Goal: Task Accomplishment & Management: Complete application form

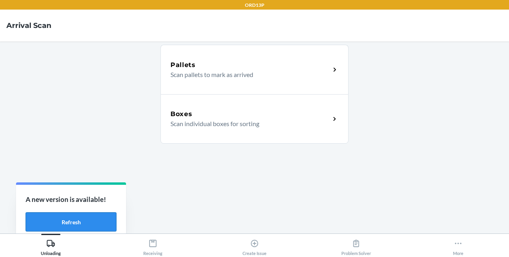
click at [67, 224] on button "Refresh" at bounding box center [71, 222] width 91 height 19
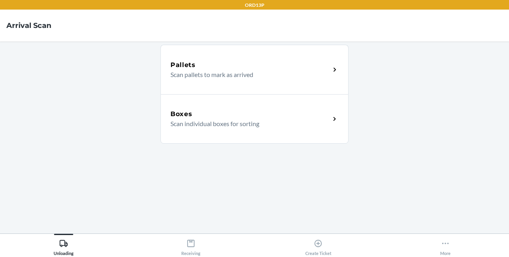
click at [264, 121] on p "Scan individual boxes for sorting" at bounding box center [246, 124] width 153 height 10
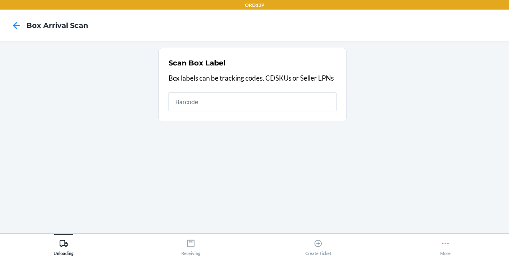
click at [45, 28] on h4 "Box Arrival Scan" at bounding box center [57, 25] width 62 height 10
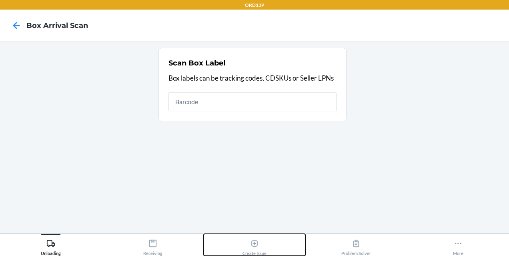
click at [260, 241] on div "Create Issue" at bounding box center [254, 246] width 24 height 20
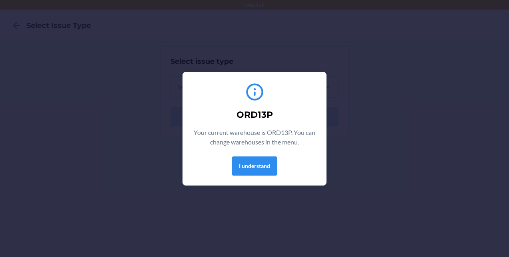
click at [250, 186] on div "ORD13P Your current warehouse is ORD13P. You can change warehouses in the menu.…" at bounding box center [254, 128] width 509 height 257
click at [264, 153] on div "ORD13P Your current warehouse is ORD13P. You can change warehouses in the menu.…" at bounding box center [254, 129] width 124 height 100
click at [260, 165] on button "I understand" at bounding box center [254, 166] width 45 height 19
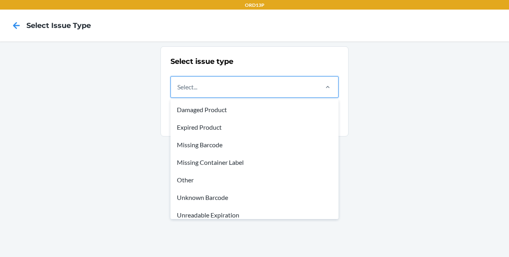
click at [256, 77] on div "Select..." at bounding box center [244, 87] width 146 height 21
click at [178, 82] on input "option Damaged Product focused, 1 of 8. 8 results available. Use Up and Down to…" at bounding box center [177, 87] width 1 height 10
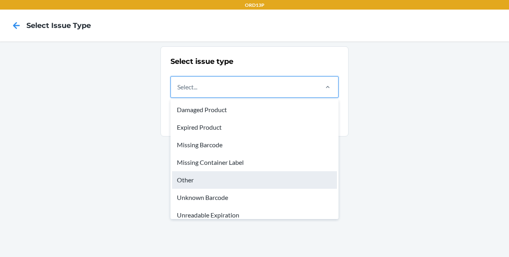
scroll to position [24, 0]
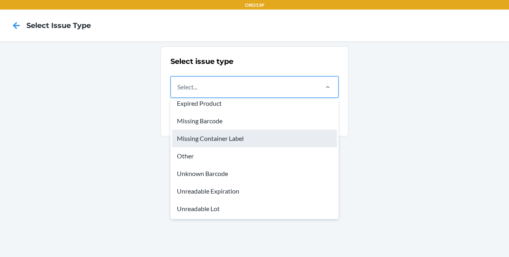
click at [232, 146] on div "Missing Container Label" at bounding box center [254, 139] width 165 height 18
click at [178, 92] on input "option Missing Container Label focused, 4 of 8. 8 results available. Use Up and…" at bounding box center [177, 87] width 1 height 10
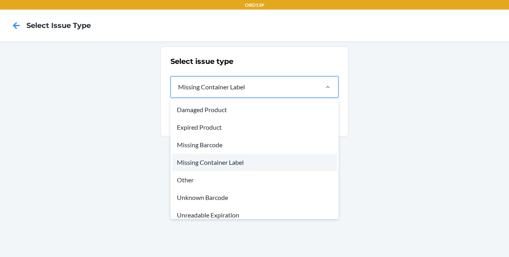
click at [247, 86] on div "Missing Container Label" at bounding box center [244, 87] width 146 height 21
click at [178, 86] on input "option Missing Container Label, selected. option Missing Container Label focuse…" at bounding box center [177, 87] width 1 height 10
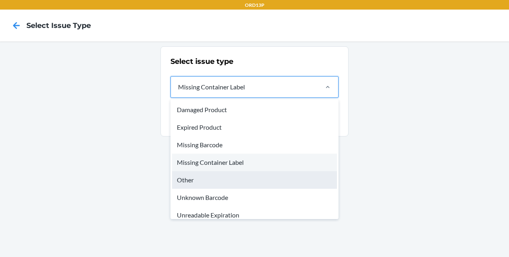
click at [202, 178] on div "Other" at bounding box center [254, 181] width 165 height 18
click at [178, 92] on input "option Missing Container Label, selected. option Other focused, 5 of 8. 8 resul…" at bounding box center [177, 87] width 1 height 10
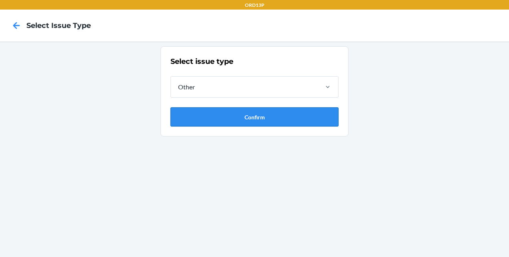
click at [217, 119] on button "Confirm" at bounding box center [254, 117] width 168 height 19
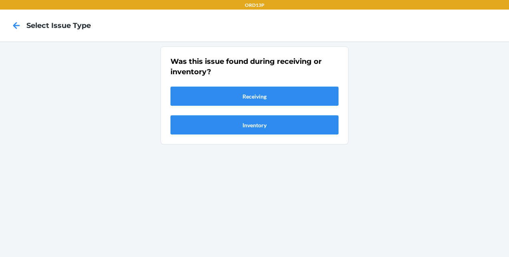
click at [244, 142] on section "Was this issue found during receiving or inventory? Receiving Inventory" at bounding box center [254, 95] width 188 height 98
click at [247, 128] on button "Inventory" at bounding box center [254, 125] width 168 height 19
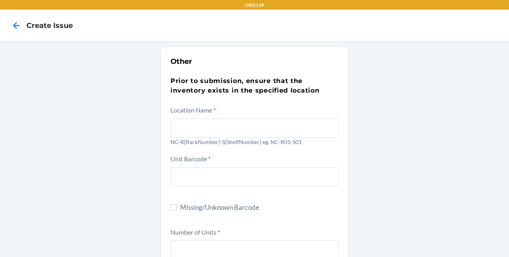
click at [227, 117] on div at bounding box center [254, 127] width 168 height 22
click at [227, 119] on input "text" at bounding box center [254, 128] width 168 height 19
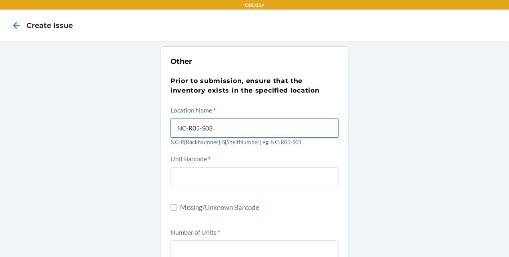
type input "NC-R05-S03"
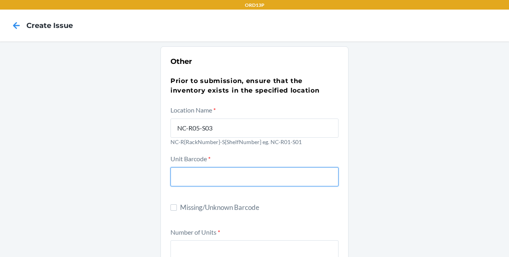
drag, startPoint x: 200, startPoint y: 172, endPoint x: 189, endPoint y: 185, distance: 16.7
click at [189, 185] on input "text" at bounding box center [254, 177] width 168 height 19
type input "a"
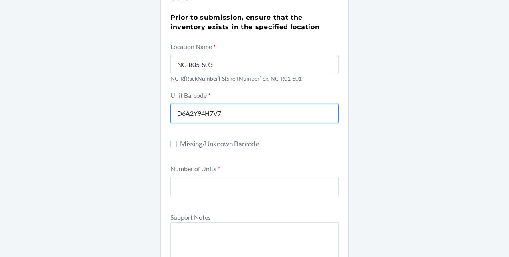
scroll to position [66, 0]
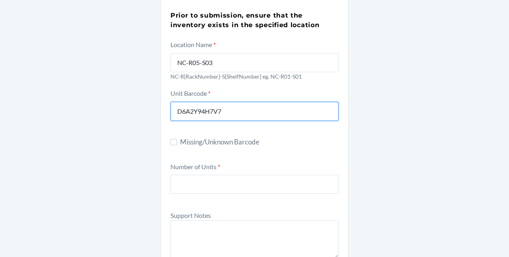
type input "D6A2Y94H7V7"
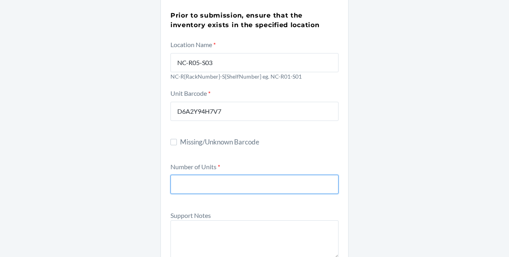
click at [202, 182] on input "number" at bounding box center [254, 184] width 168 height 19
type input "1"
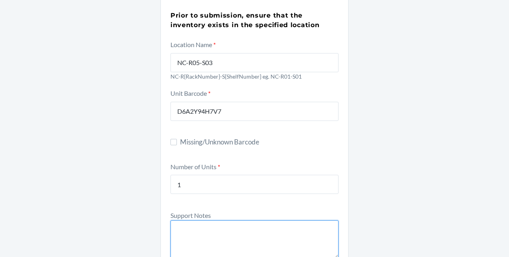
click at [204, 233] on textarea at bounding box center [254, 240] width 168 height 38
type textarea "N"
click at [197, 234] on textarea "Barely Zero Spaghetti Strap Color: Black One Size." at bounding box center [254, 240] width 168 height 38
click at [200, 237] on textarea "Barely Zero Spaghetti Strap Color: Black One Size." at bounding box center [254, 240] width 168 height 38
click at [201, 244] on textarea "Barely Zero Spaghetti Strap Color: Black One Size." at bounding box center [254, 240] width 168 height 38
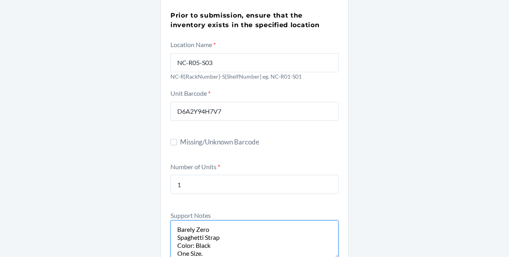
click at [202, 232] on textarea "Barely Zero Spaghetti Strap Color: Black One Size." at bounding box center [254, 240] width 168 height 38
click at [195, 239] on textarea "Barely Zero Spaghetti Strap Color: Black One Size." at bounding box center [254, 240] width 168 height 38
click at [194, 234] on textarea "Barely Zero Spaghettie Strap Color: Black One Size." at bounding box center [254, 240] width 168 height 38
click at [242, 224] on textarea "Barely Zero Spaghetti Strap Color: Black One Size." at bounding box center [254, 240] width 168 height 38
click at [232, 234] on textarea "Barely Zero Spaghetti Strap Color: Black One Size." at bounding box center [254, 240] width 168 height 38
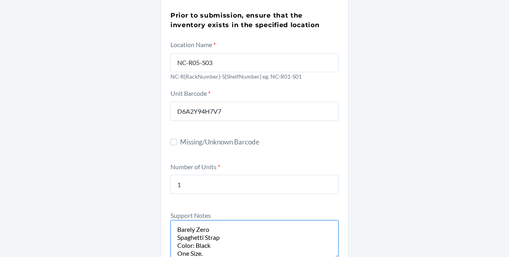
scroll to position [4, 0]
click at [171, 226] on textarea "Barely Zero Spaghetti Strap Color: Black One Size." at bounding box center [254, 240] width 168 height 38
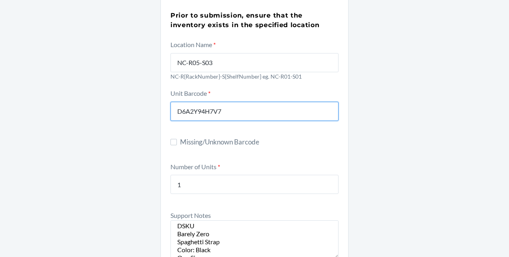
drag, startPoint x: 224, startPoint y: 110, endPoint x: 169, endPoint y: 113, distance: 55.3
click at [170, 113] on input "D6A2Y94H7V7" at bounding box center [254, 111] width 168 height 19
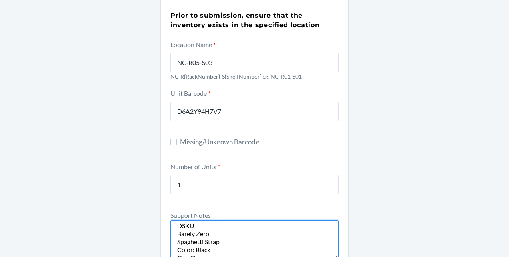
click at [197, 230] on textarea "DSKU Barely Zero Spaghetti Strap Color: Black One Size." at bounding box center [254, 240] width 168 height 38
click at [194, 227] on textarea "DSKU Barely Zero Spaghetti Strap Color: Black One Size." at bounding box center [254, 240] width 168 height 38
paste textarea "D6A2Y94H7V7"
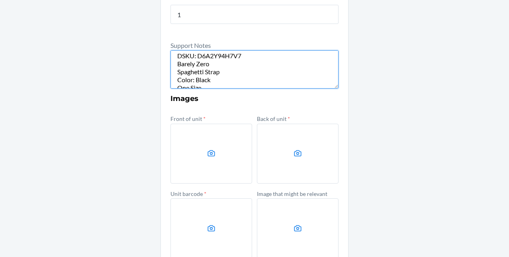
scroll to position [242, 0]
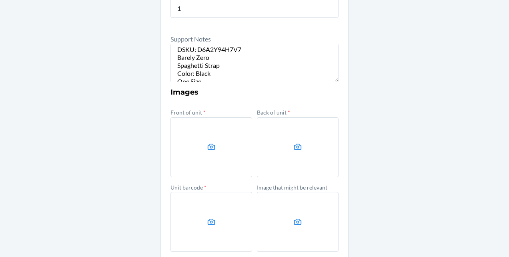
click at [207, 144] on icon at bounding box center [211, 147] width 9 height 9
click at [0, 0] on input "file" at bounding box center [0, 0] width 0 height 0
click at [213, 150] on label at bounding box center [211, 148] width 82 height 60
click at [0, 0] on input "file" at bounding box center [0, 0] width 0 height 0
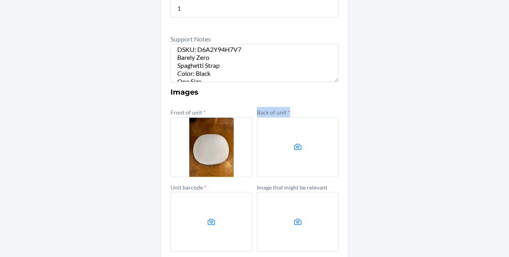
drag, startPoint x: 275, startPoint y: 149, endPoint x: 203, endPoint y: 179, distance: 78.5
click at [203, 179] on div "Front of unit * Back of unit * Unit barcode * Image that might be relevant" at bounding box center [254, 179] width 168 height 145
drag, startPoint x: 203, startPoint y: 179, endPoint x: 284, endPoint y: 152, distance: 85.2
click at [284, 152] on label at bounding box center [298, 148] width 82 height 60
click at [0, 0] on input "file" at bounding box center [0, 0] width 0 height 0
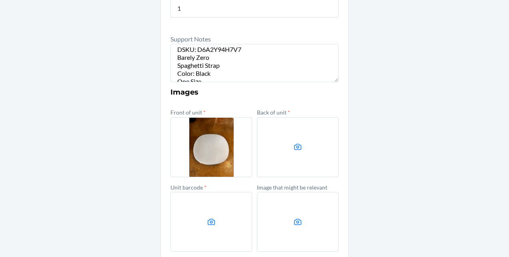
click at [216, 223] on label at bounding box center [211, 222] width 82 height 60
click at [0, 0] on input "file" at bounding box center [0, 0] width 0 height 0
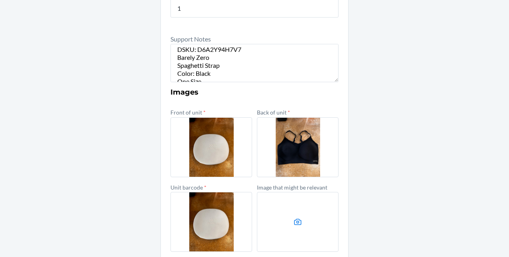
click at [297, 228] on label at bounding box center [298, 222] width 82 height 60
click at [0, 0] on input "file" at bounding box center [0, 0] width 0 height 0
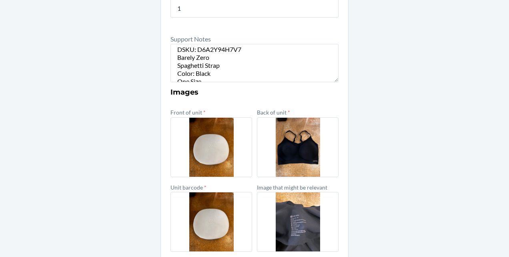
click at [222, 150] on label at bounding box center [211, 148] width 82 height 60
click at [0, 0] on input "file" at bounding box center [0, 0] width 0 height 0
click at [221, 205] on label at bounding box center [211, 222] width 82 height 60
click at [0, 0] on input "file" at bounding box center [0, 0] width 0 height 0
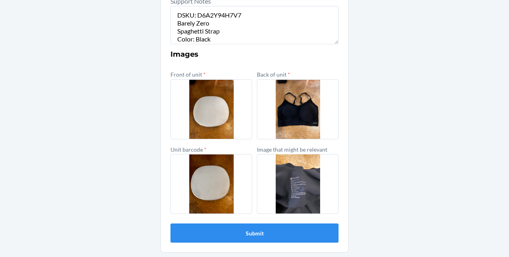
scroll to position [12, 0]
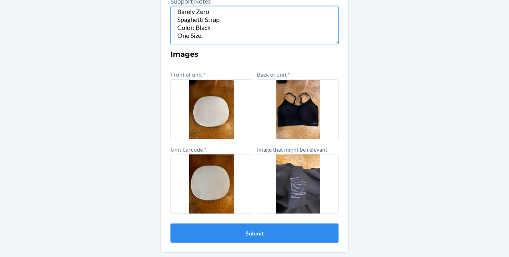
click at [261, 40] on textarea "DSKU: D6A2Y94H7V7 Barely Zero Spaghetti Strap Color: Black One Size." at bounding box center [254, 25] width 168 height 38
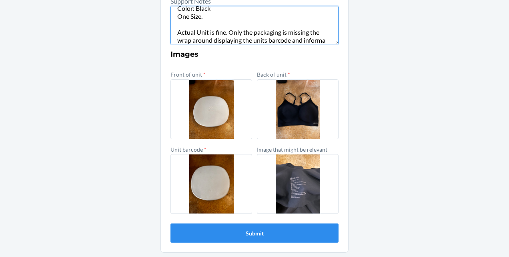
scroll to position [39, 0]
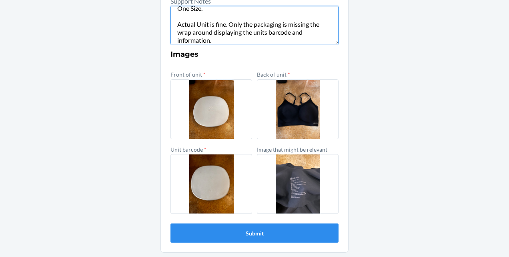
click at [256, 43] on textarea "DSKU: D6A2Y94H7V7 Barely Zero Spaghetti Strap Color: Black One Size. Actual Uni…" at bounding box center [254, 25] width 168 height 38
click at [226, 24] on textarea "DSKU: D6A2Y94H7V7 Barely Zero Spaghetti Strap Color: Black One Size. Actual Uni…" at bounding box center [254, 25] width 168 height 38
type textarea "DSKU: D6A2Y94H7V7 Barely Zero Spaghetti Strap Color: Black One Size. Actual Uni…"
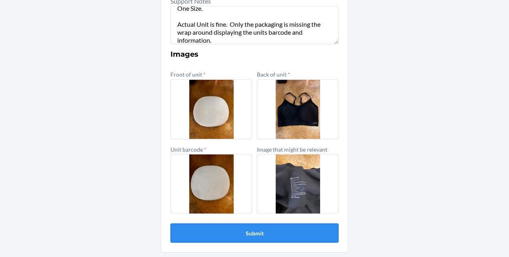
click at [258, 236] on button "Submit" at bounding box center [254, 233] width 168 height 19
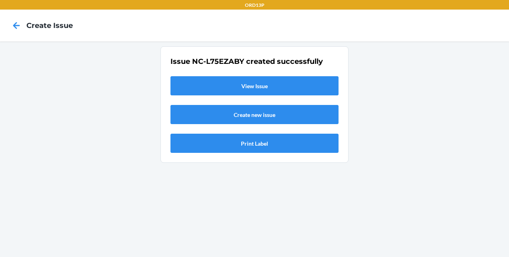
scroll to position [0, 0]
click at [272, 86] on link "View Issue" at bounding box center [254, 85] width 168 height 19
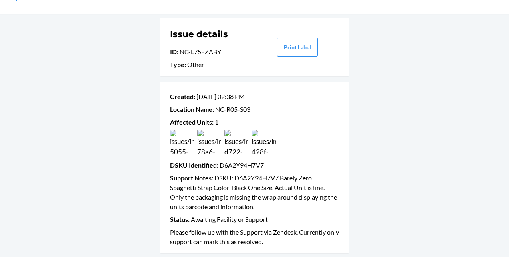
scroll to position [29, 0]
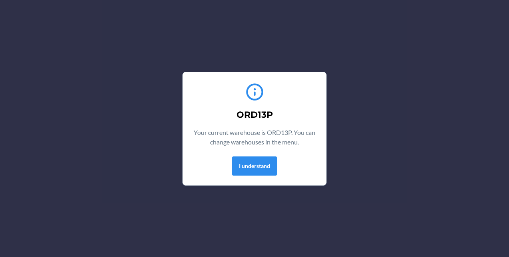
click at [277, 163] on div "I understand" at bounding box center [254, 166] width 124 height 19
click at [270, 166] on button "I understand" at bounding box center [254, 166] width 45 height 19
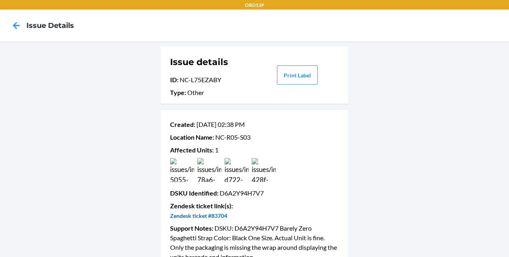
click at [214, 218] on link "Zendesk ticket #83704" at bounding box center [198, 216] width 57 height 7
click at [20, 23] on icon at bounding box center [17, 26] width 14 height 14
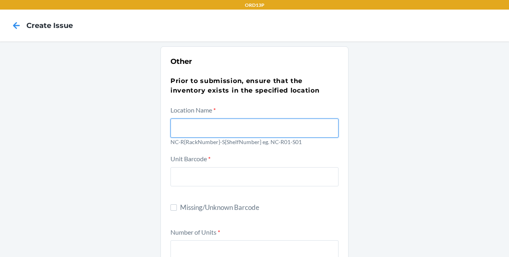
click at [239, 126] on input "text" at bounding box center [254, 128] width 168 height 19
type input "NC-R05-S03"
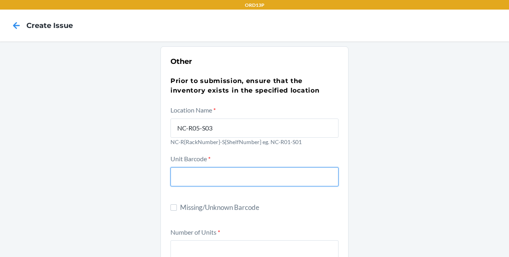
click at [230, 179] on input "text" at bounding box center [254, 177] width 168 height 19
type input "DRJ7X6UES8"
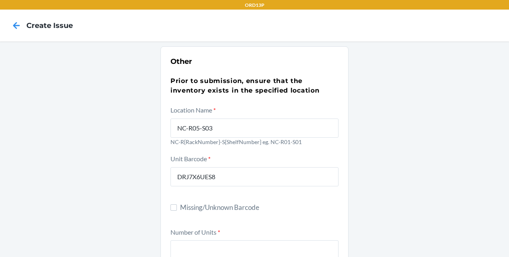
click at [188, 240] on div at bounding box center [254, 249] width 168 height 22
click at [188, 241] on input "number" at bounding box center [254, 250] width 168 height 19
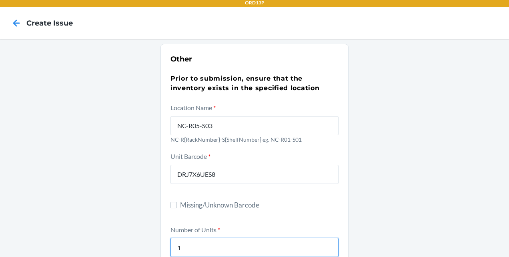
type input "1"
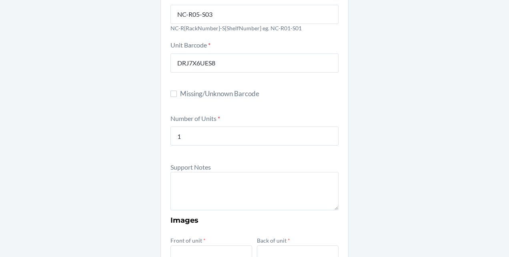
scroll to position [114, 0]
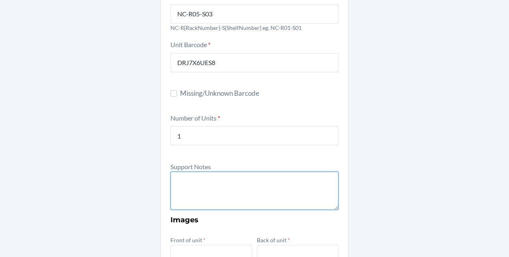
click at [197, 187] on textarea at bounding box center [254, 191] width 168 height 38
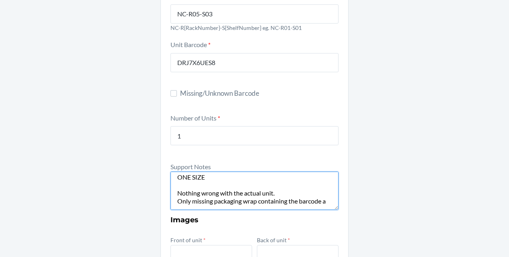
scroll to position [31, 0]
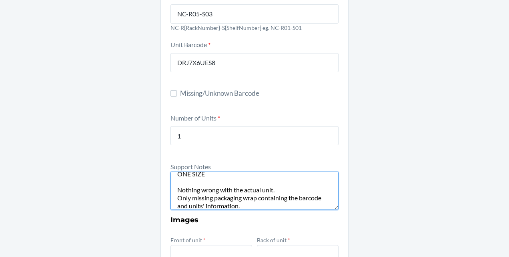
click at [175, 192] on textarea "Barely Zero Classic bra Color: Black ONE SIZE Nothing wrong with the actual uni…" at bounding box center [254, 191] width 168 height 38
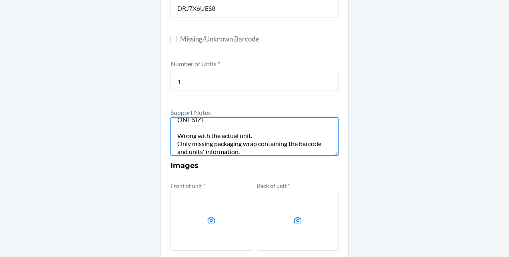
scroll to position [180, 0]
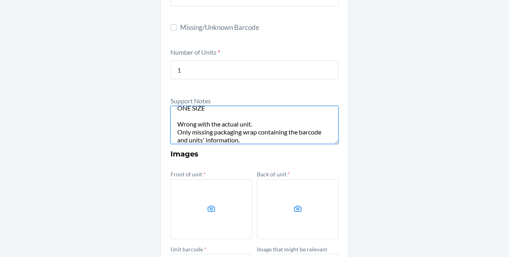
type textarea "Barely Zero Classic bra Color: Black ONE SIZE Wrong with the actual unit. Only …"
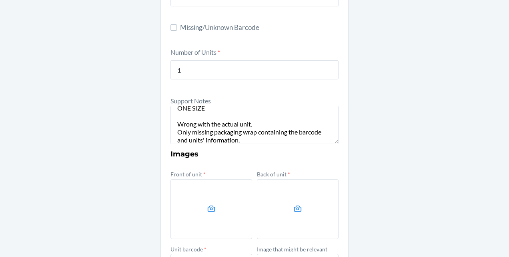
click at [216, 210] on label at bounding box center [211, 210] width 82 height 60
click at [0, 0] on input "file" at bounding box center [0, 0] width 0 height 0
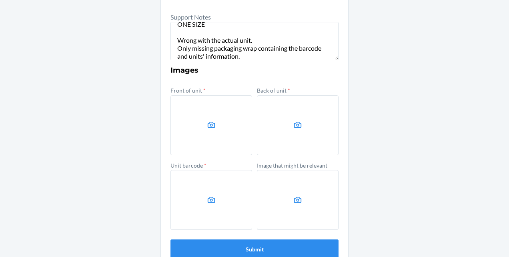
scroll to position [265, 0]
click at [208, 115] on label at bounding box center [211, 125] width 82 height 60
click at [0, 0] on input "file" at bounding box center [0, 0] width 0 height 0
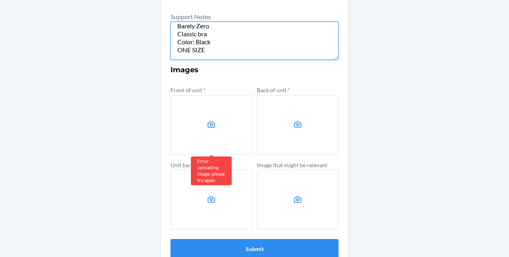
scroll to position [0, 0]
drag, startPoint x: 239, startPoint y: 55, endPoint x: 160, endPoint y: 9, distance: 91.0
click at [160, 9] on section "Other Prior to submission, ensure that the inventory exists in the specified lo…" at bounding box center [254, 25] width 188 height 487
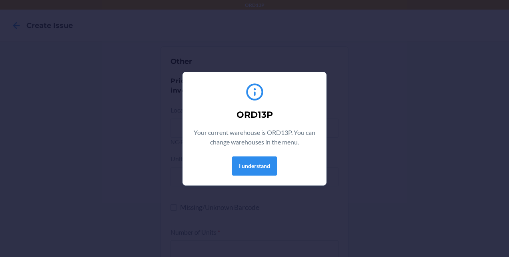
click at [255, 154] on div "ORD13P Your current warehouse is ORD13P. You can change warehouses in the menu.…" at bounding box center [254, 129] width 124 height 100
click at [256, 175] on button "I understand" at bounding box center [254, 166] width 45 height 19
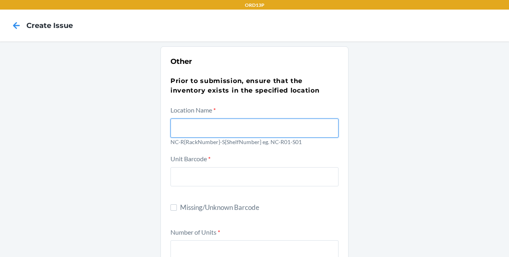
click at [232, 120] on input "text" at bounding box center [254, 128] width 168 height 19
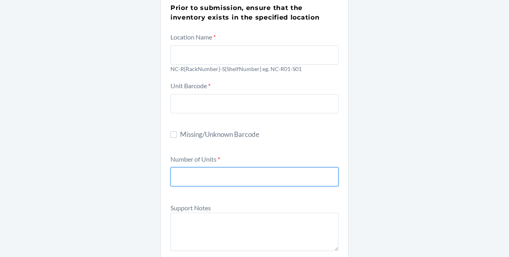
click at [209, 182] on input "number" at bounding box center [254, 177] width 168 height 19
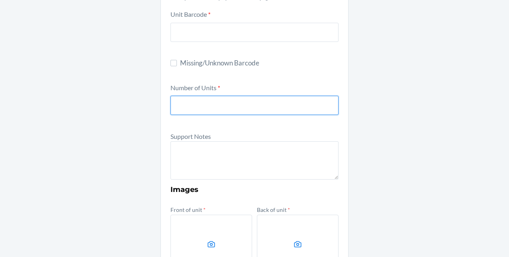
scroll to position [149, 0]
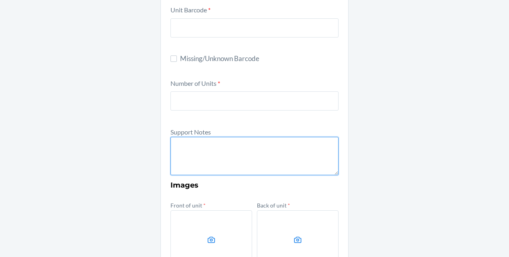
click at [196, 143] on textarea at bounding box center [254, 156] width 168 height 38
paste textarea "Barely Zero Classic bra Color: Black ONE SIZE Wrong with the actual unit. Only …"
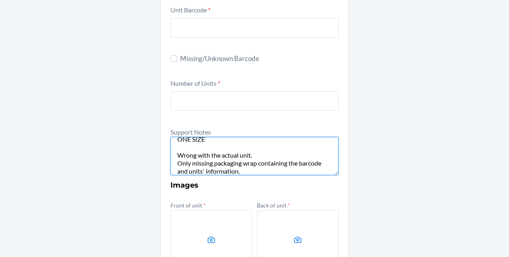
type textarea "Barely Zero Classic bra Color: Black ONE SIZE Wrong with the actual unit. Only …"
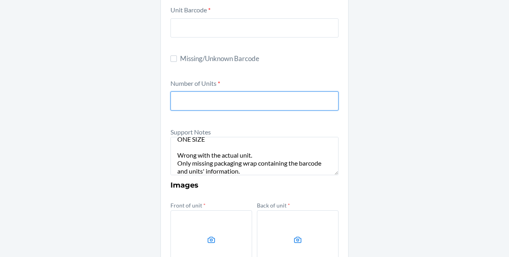
click at [197, 105] on input "number" at bounding box center [254, 101] width 168 height 19
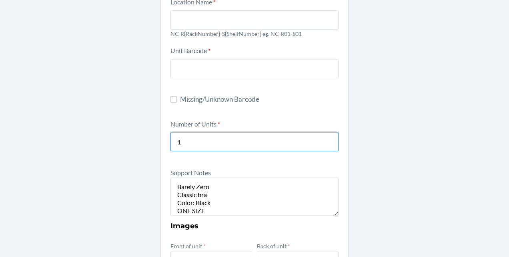
scroll to position [102, 0]
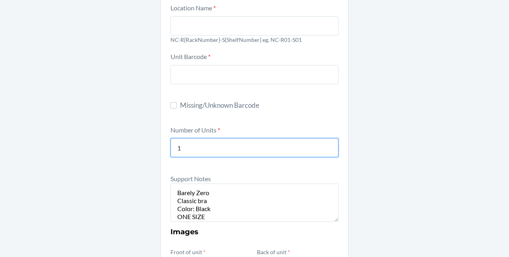
type input "1"
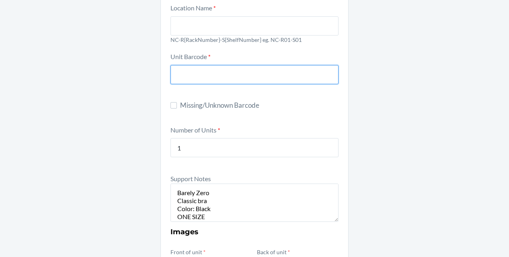
click at [198, 78] on input "text" at bounding box center [254, 74] width 168 height 19
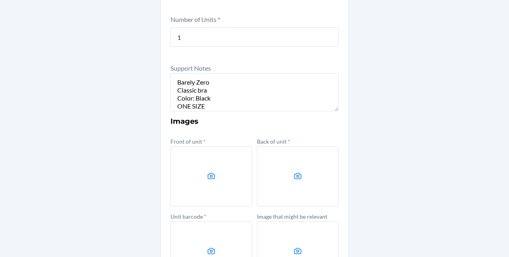
scroll to position [215, 0]
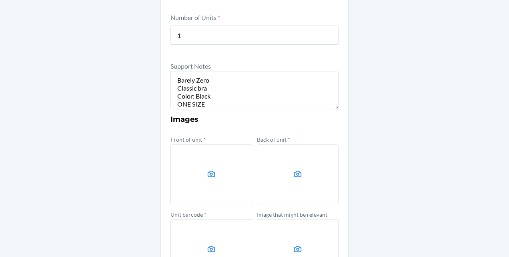
type input "DRJ7X6UES8"
click at [205, 181] on label at bounding box center [211, 175] width 82 height 60
click at [0, 0] on input "file" at bounding box center [0, 0] width 0 height 0
click at [299, 174] on label at bounding box center [298, 175] width 82 height 60
click at [0, 0] on input "file" at bounding box center [0, 0] width 0 height 0
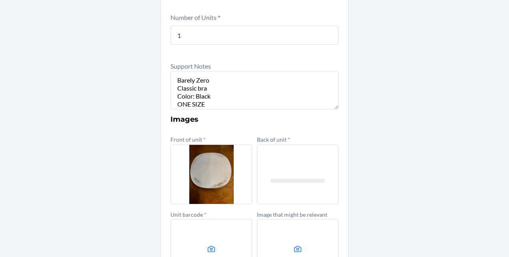
scroll to position [280, 0]
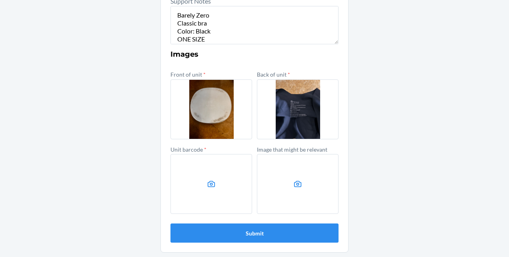
click at [203, 188] on label at bounding box center [211, 184] width 82 height 60
click at [0, 0] on input "file" at bounding box center [0, 0] width 0 height 0
click at [293, 204] on label at bounding box center [298, 184] width 82 height 60
click at [0, 0] on input "file" at bounding box center [0, 0] width 0 height 0
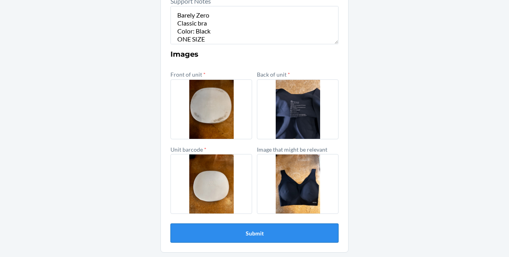
click at [265, 233] on button "Submit" at bounding box center [254, 233] width 168 height 19
type input "NC-R05-S03"
click at [235, 234] on button "Submit" at bounding box center [254, 233] width 168 height 19
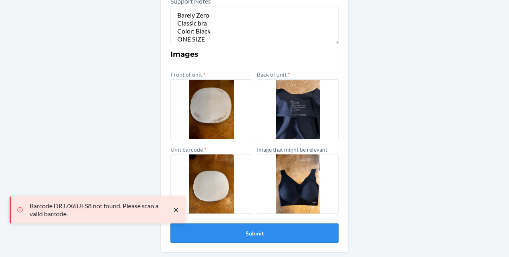
click at [235, 234] on button "Submit" at bounding box center [254, 233] width 168 height 19
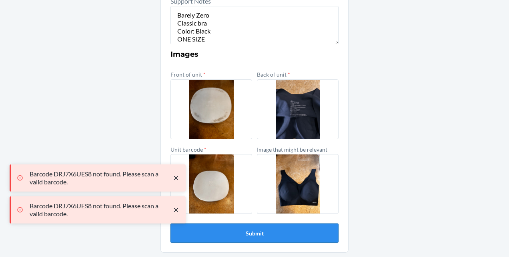
click at [235, 234] on button "Submit" at bounding box center [254, 233] width 168 height 19
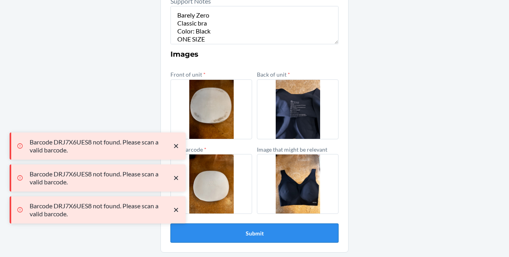
click at [235, 234] on button "Submit" at bounding box center [254, 233] width 168 height 19
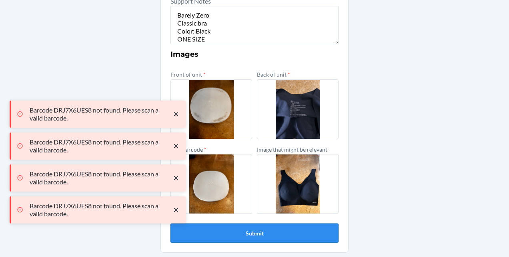
click at [235, 234] on button "Submit" at bounding box center [254, 233] width 168 height 19
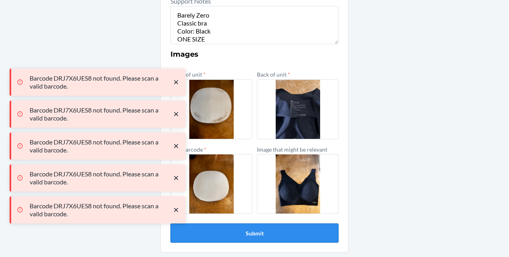
click at [235, 234] on button "Submit" at bounding box center [254, 233] width 168 height 19
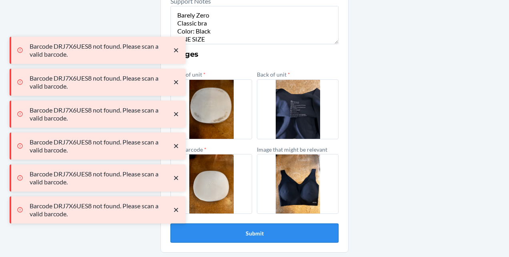
click at [235, 234] on button "Submit" at bounding box center [254, 233] width 168 height 19
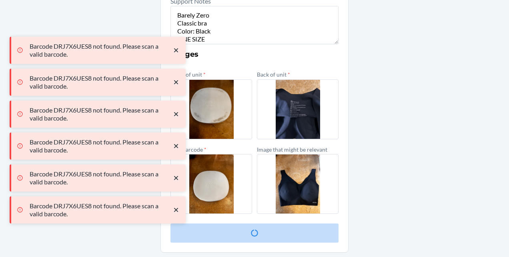
click at [235, 234] on button "Submit" at bounding box center [254, 233] width 168 height 19
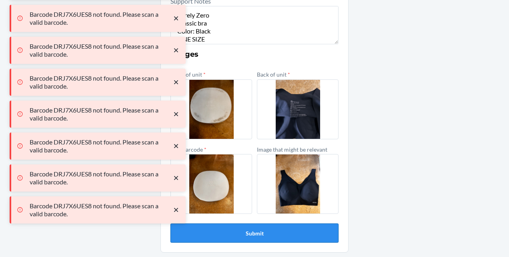
click at [235, 234] on button "Submit" at bounding box center [254, 233] width 168 height 19
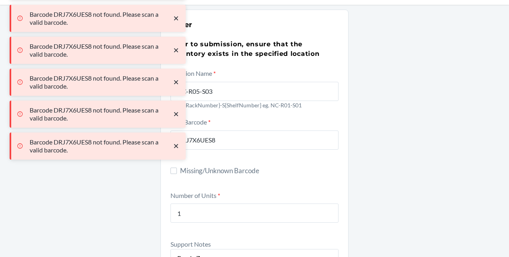
scroll to position [0, 0]
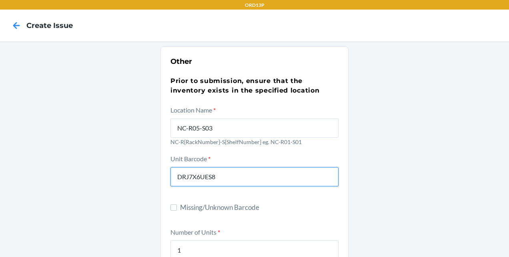
drag, startPoint x: 217, startPoint y: 178, endPoint x: 177, endPoint y: 173, distance: 40.0
drag, startPoint x: 177, startPoint y: 173, endPoint x: 236, endPoint y: 182, distance: 59.5
click at [236, 182] on input "DRJ7X6UES8" at bounding box center [254, 177] width 168 height 19
drag, startPoint x: 216, startPoint y: 178, endPoint x: 158, endPoint y: 170, distance: 58.6
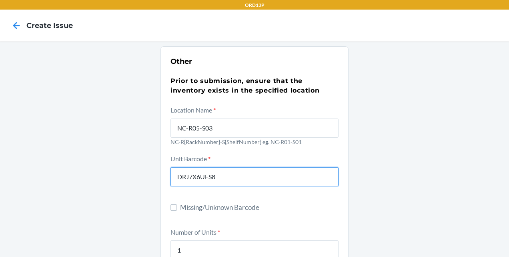
click at [228, 179] on input "DRJ7X6UES8" at bounding box center [254, 177] width 168 height 19
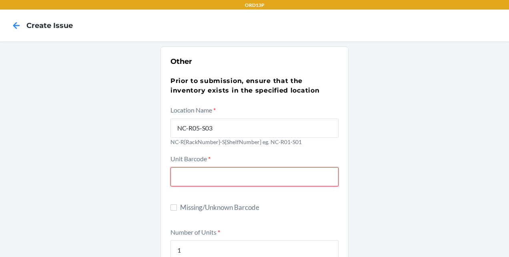
paste input "6942167566828"
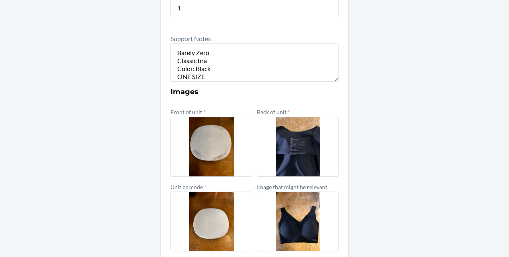
scroll to position [280, 0]
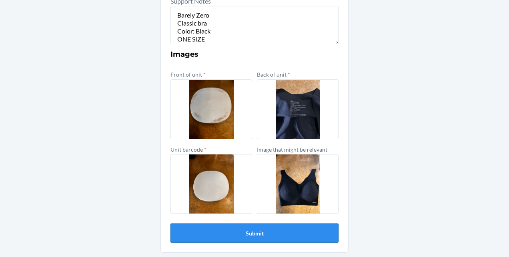
type input "6942167566828"
click at [247, 235] on button "Submit" at bounding box center [254, 233] width 168 height 19
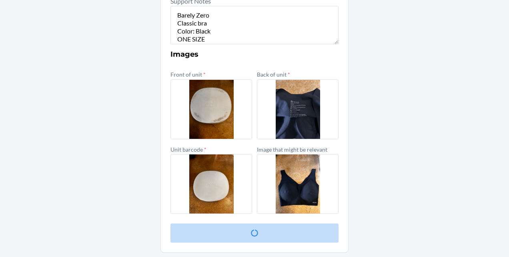
scroll to position [0, 0]
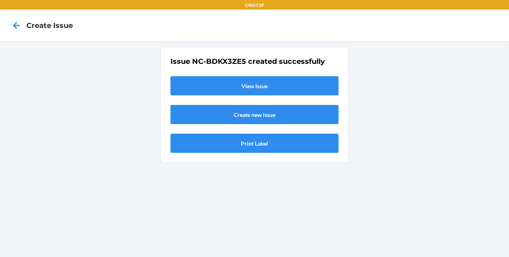
click at [242, 87] on link "View Issue" at bounding box center [254, 85] width 168 height 19
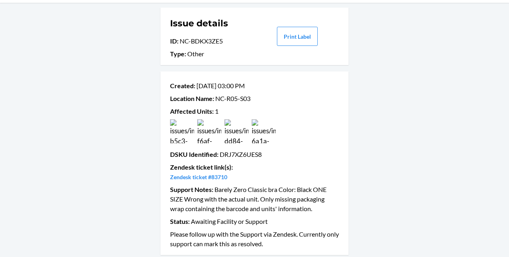
scroll to position [42, 0]
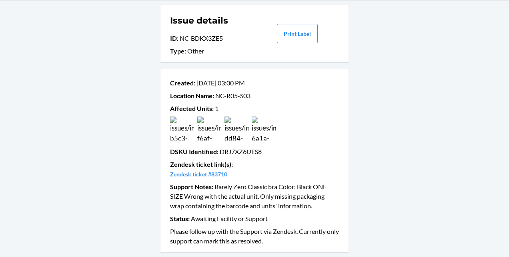
click at [214, 179] on div "Created : Sep 22 03:00 PM Location Name : NC-R05-S03 Affected Units : 1 DSKU Id…" at bounding box center [254, 160] width 169 height 171
click at [216, 173] on link "Zendesk ticket #83710" at bounding box center [198, 174] width 57 height 7
click at [457, 132] on div "Issue details ID : NC-BDKX3ZE5 Type : Other Print Label Created : Sep 22 03:00 …" at bounding box center [254, 128] width 509 height 257
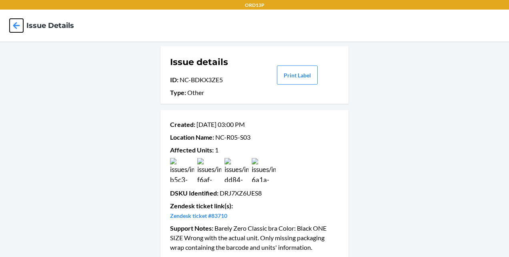
click at [15, 22] on icon at bounding box center [17, 26] width 14 height 14
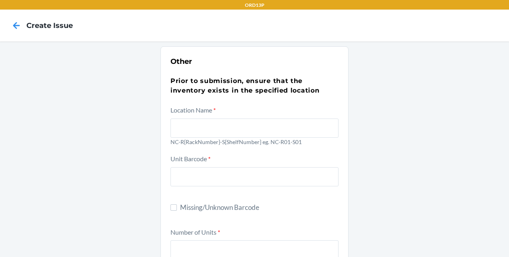
click at [27, 22] on h4 "Create Issue" at bounding box center [49, 25] width 46 height 10
click at [15, 25] on icon at bounding box center [17, 26] width 14 height 14
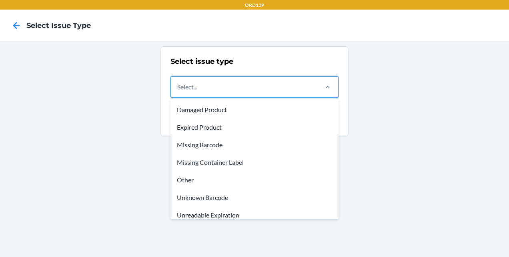
click at [265, 84] on div "Select..." at bounding box center [244, 87] width 146 height 21
click at [178, 84] on input "option Damaged Product focused, 1 of 8. 8 results available. Use Up and Down to…" at bounding box center [177, 87] width 1 height 10
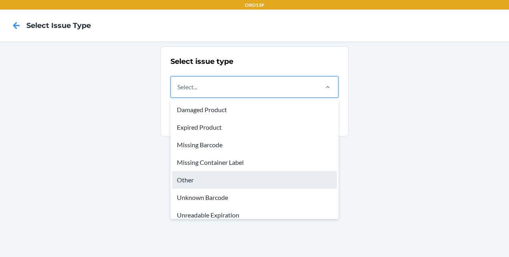
click at [206, 178] on div "Other" at bounding box center [254, 181] width 165 height 18
click at [178, 92] on input "option Other focused, 5 of 8. 8 results available. Use Up and Down to choose op…" at bounding box center [177, 87] width 1 height 10
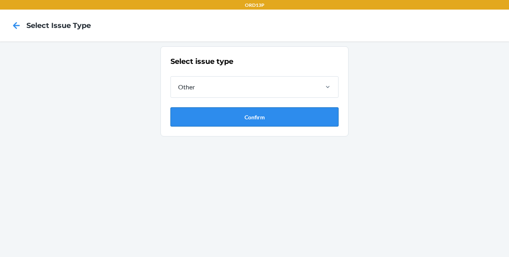
click at [253, 116] on button "Confirm" at bounding box center [254, 117] width 168 height 19
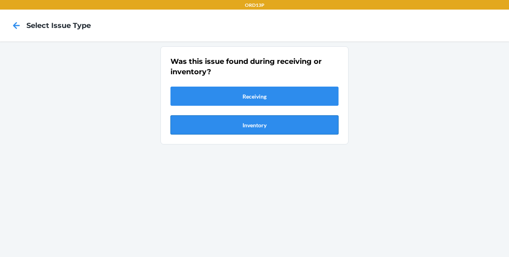
click at [242, 132] on button "Inventory" at bounding box center [254, 125] width 168 height 19
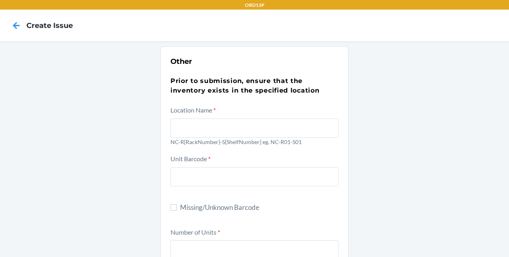
click at [229, 114] on div "Location Name * NC-R{RackNumber}-S{ShelfNumber} eg. NC-R01-S01" at bounding box center [254, 127] width 168 height 44
click at [226, 121] on input "text" at bounding box center [254, 128] width 168 height 19
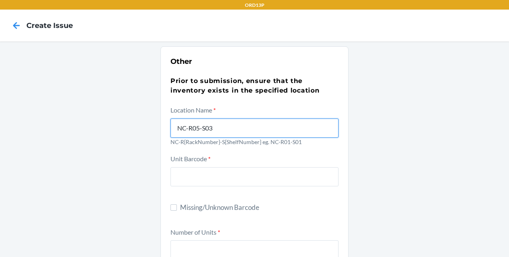
type input "NC-R05-S03"
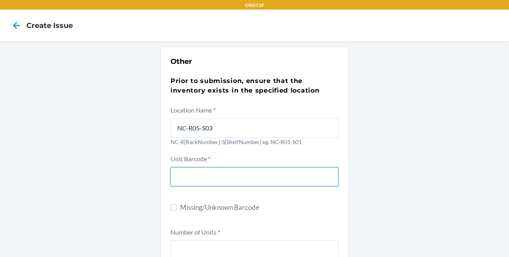
click at [219, 179] on input "text" at bounding box center [254, 177] width 168 height 19
type input "D"
click at [226, 177] on input "D" at bounding box center [254, 177] width 168 height 19
paste input "DL88UVSZ32S"
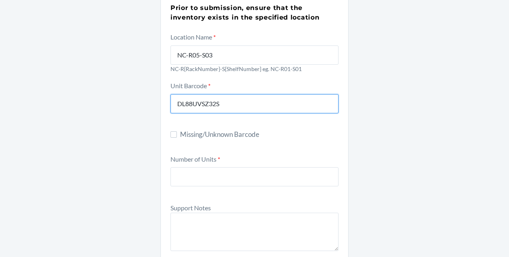
scroll to position [77, 0]
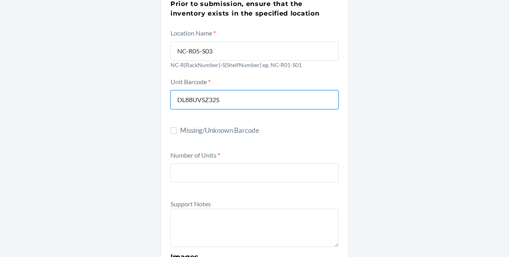
type input "DL88UVSZ32S"
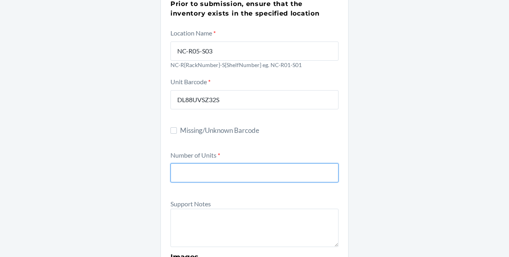
click at [194, 167] on input "number" at bounding box center [254, 173] width 168 height 19
type input "2"
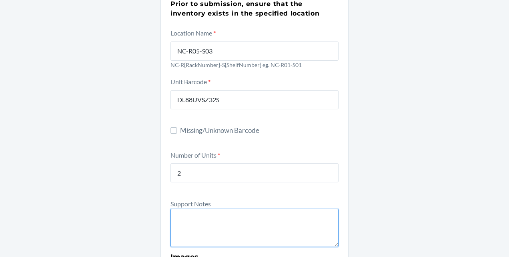
click at [209, 215] on textarea at bounding box center [254, 228] width 168 height 38
click at [185, 213] on textarea at bounding box center [254, 228] width 168 height 38
paste textarea "New Barely Zero Spaghetti Strap Bra Virtual - Cinnamon Taste"
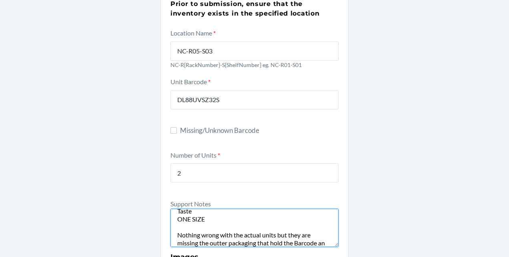
scroll to position [23, 0]
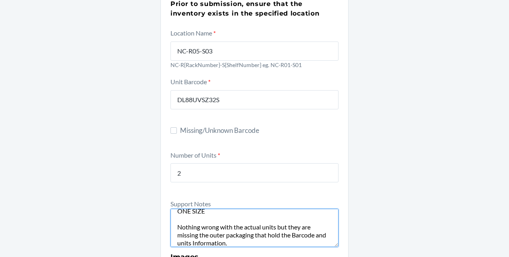
click at [243, 242] on textarea "New Barely Zero Spaghetti Strap Bra Virtual - Cinnamon Taste ONE SIZE Nothing w…" at bounding box center [254, 228] width 168 height 38
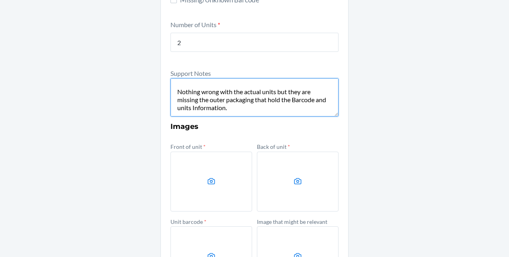
scroll to position [209, 0]
type textarea "New Barely Zero Spaghetti Strap Bra Virtual - Cinnamon Taste ONE SIZE Nothing w…"
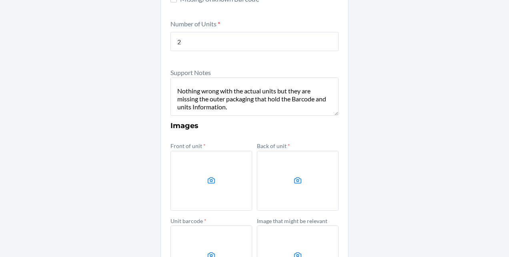
click at [206, 172] on label at bounding box center [211, 181] width 82 height 60
click at [0, 0] on input "file" at bounding box center [0, 0] width 0 height 0
click at [329, 182] on label at bounding box center [298, 181] width 82 height 60
click at [0, 0] on input "file" at bounding box center [0, 0] width 0 height 0
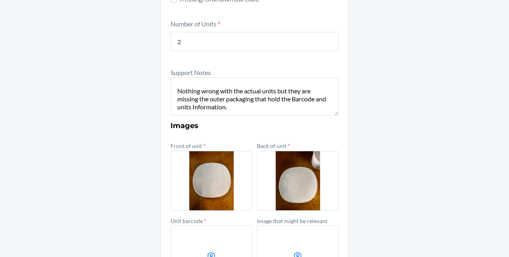
click at [225, 230] on label at bounding box center [211, 256] width 82 height 60
click at [0, 0] on input "file" at bounding box center [0, 0] width 0 height 0
click at [315, 246] on label at bounding box center [298, 256] width 82 height 60
click at [0, 0] on input "file" at bounding box center [0, 0] width 0 height 0
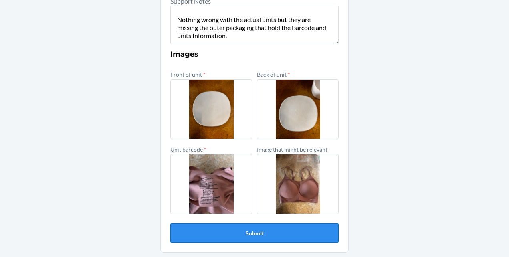
click at [290, 234] on button "Submit" at bounding box center [254, 233] width 168 height 19
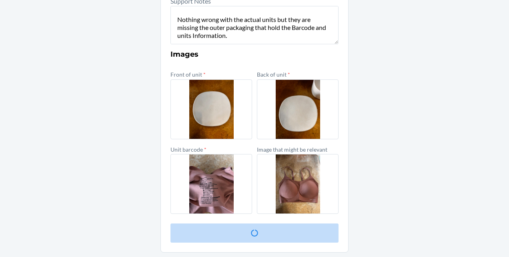
scroll to position [0, 0]
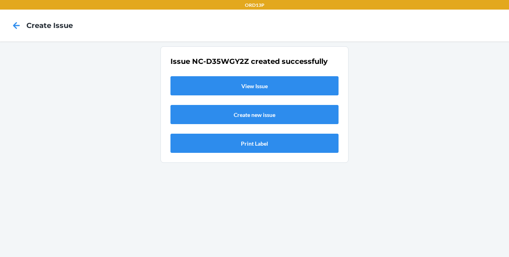
click at [235, 84] on link "View Issue" at bounding box center [254, 85] width 168 height 19
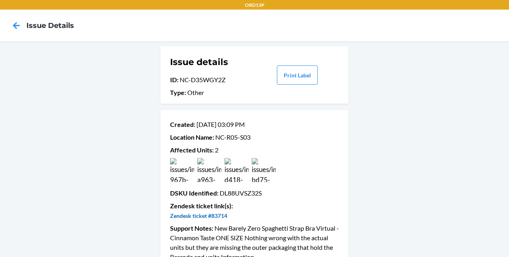
click at [196, 218] on link "Zendesk ticket #83714" at bounding box center [198, 216] width 57 height 7
